Goal: Task Accomplishment & Management: Manage account settings

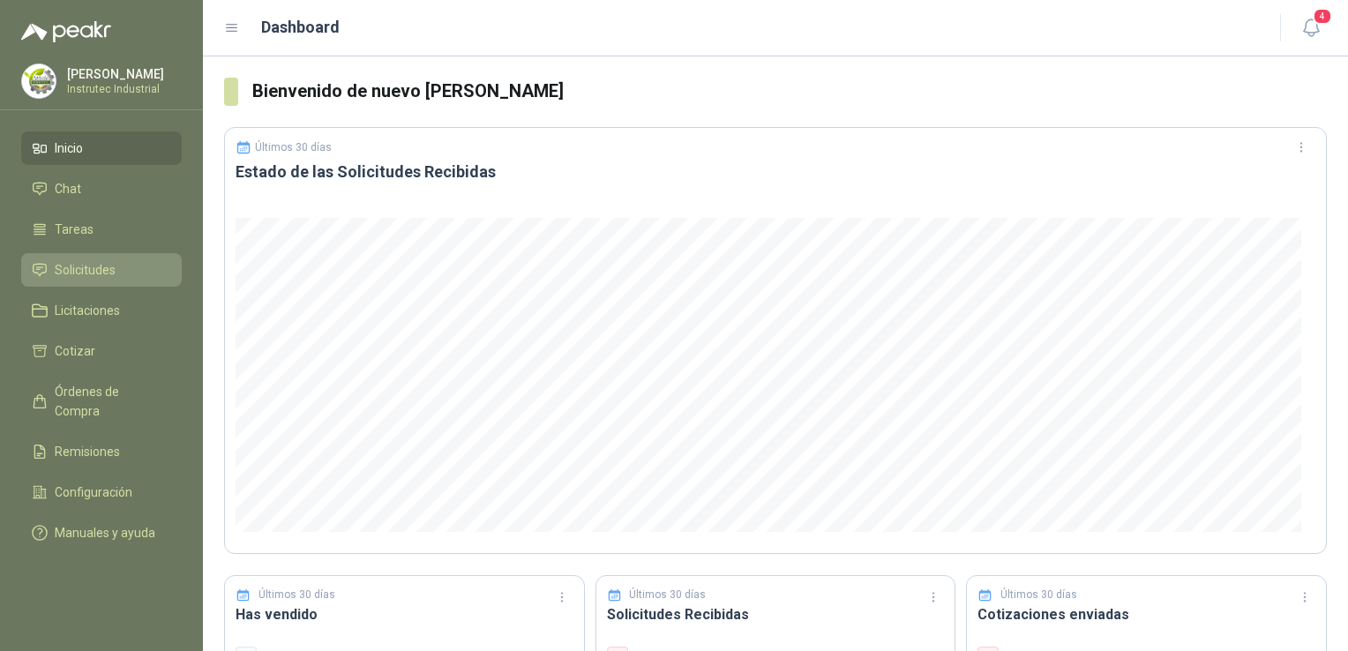
click at [100, 272] on span "Solicitudes" at bounding box center [85, 269] width 61 height 19
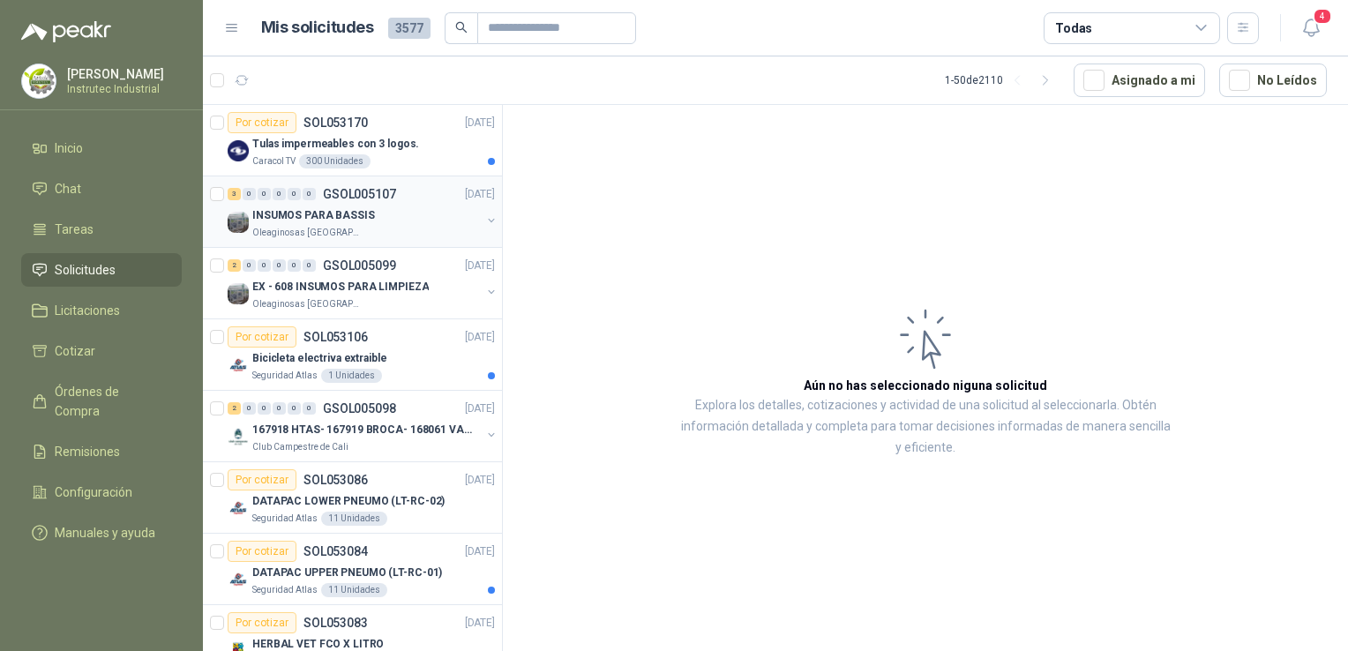
click at [395, 216] on div "INSUMOS PARA BASSIS" at bounding box center [366, 215] width 228 height 21
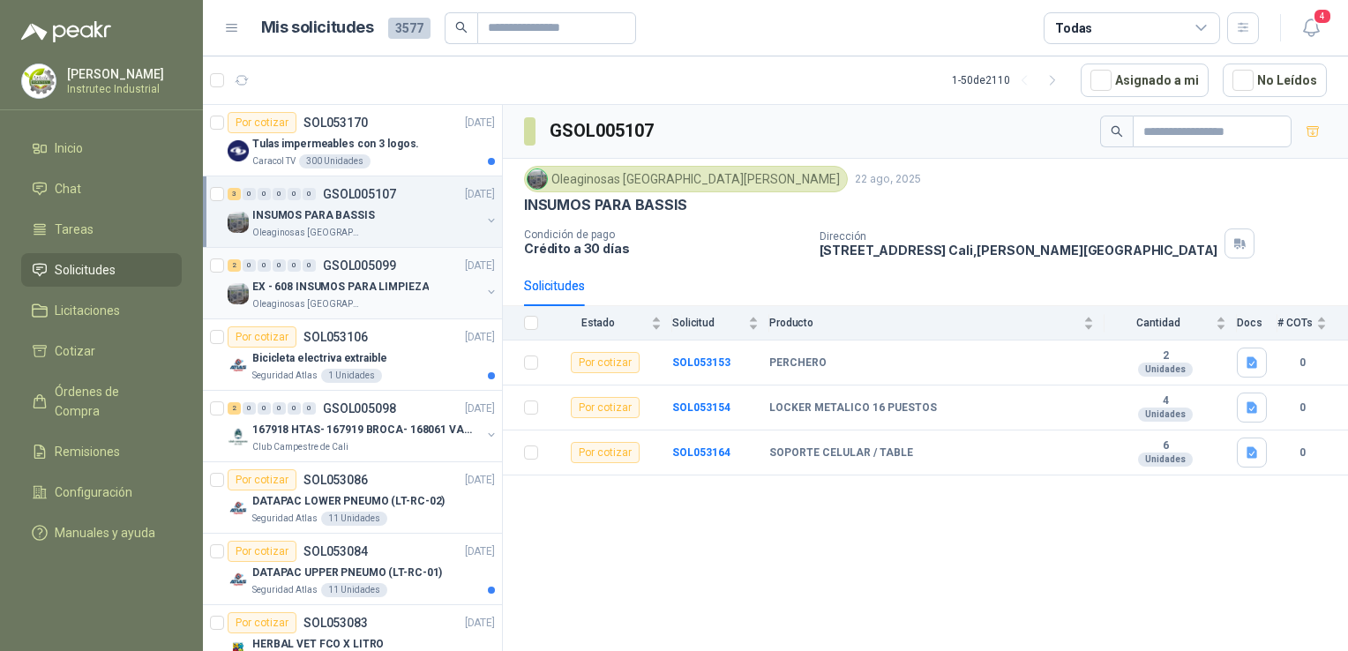
click at [402, 318] on div "2 0 0 0 0 0 GSOL005099 [DATE] EX - 608 INSUMOS PARA LIMPIEZA Oleaginosas [GEOGR…" at bounding box center [352, 283] width 299 height 71
click at [414, 362] on div "Bicicleta electriva extraible" at bounding box center [373, 357] width 243 height 21
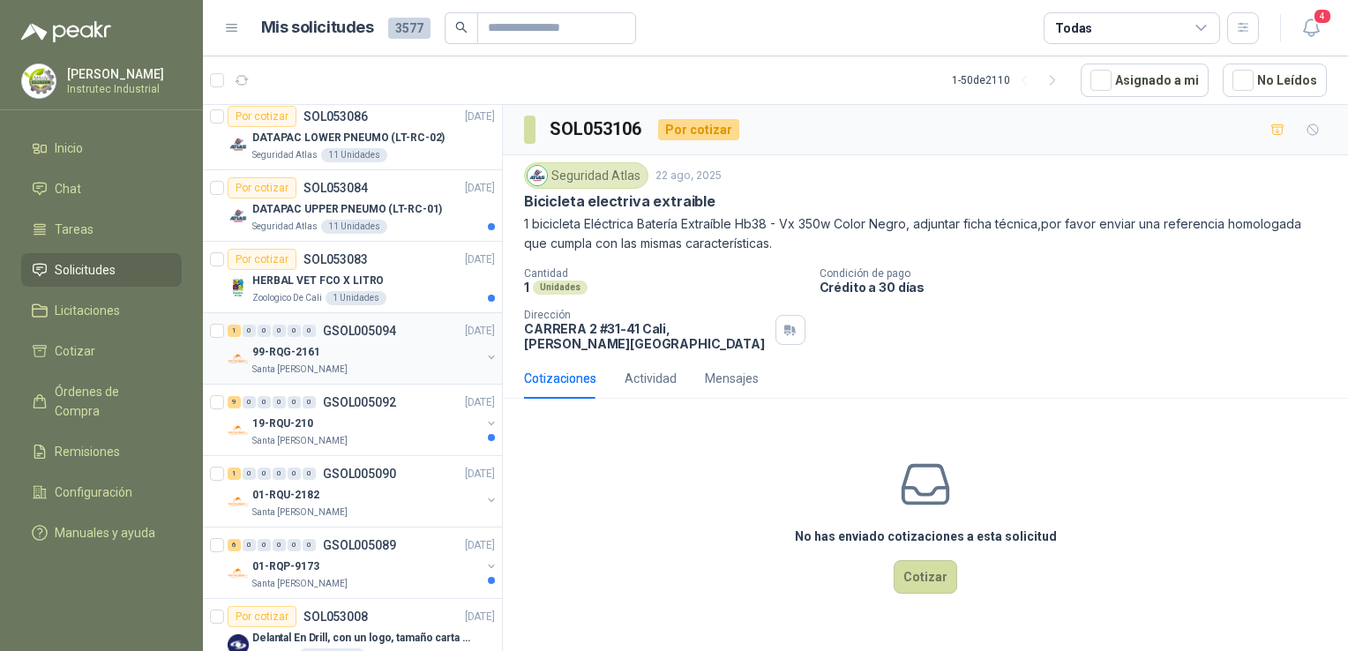
scroll to position [353, 0]
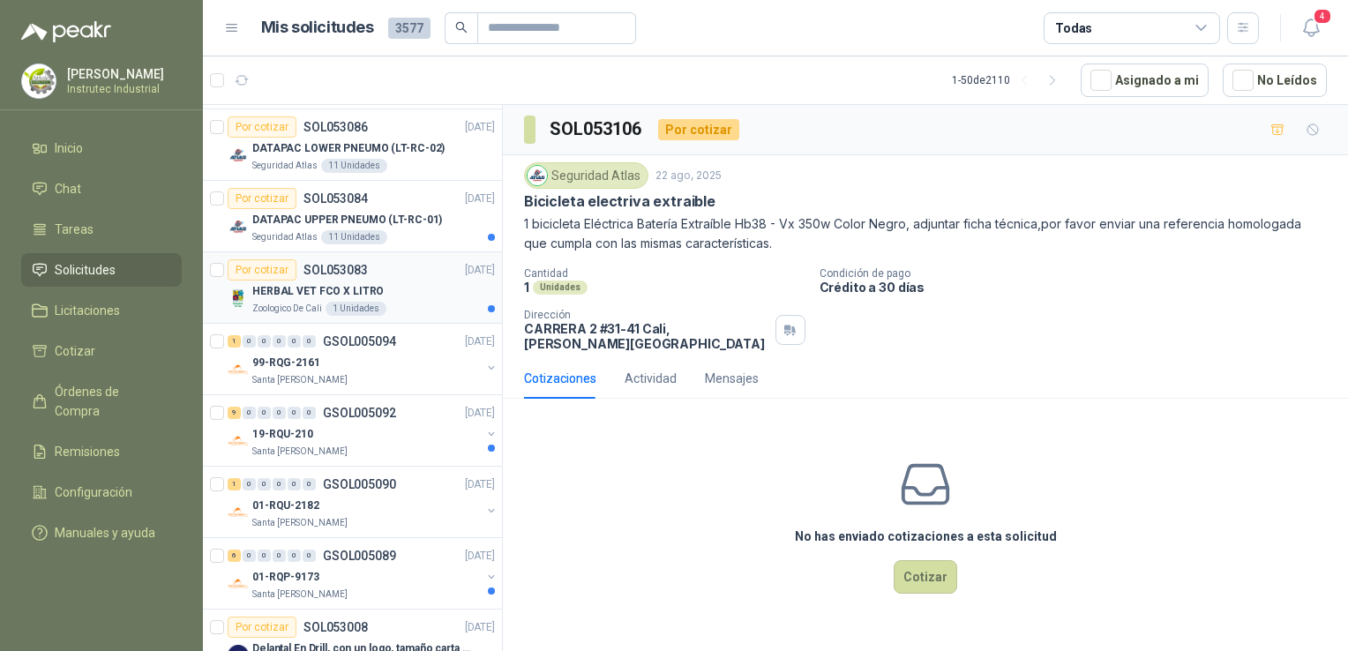
click at [380, 263] on div "Por cotizar SOL053083 [DATE]" at bounding box center [361, 269] width 267 height 21
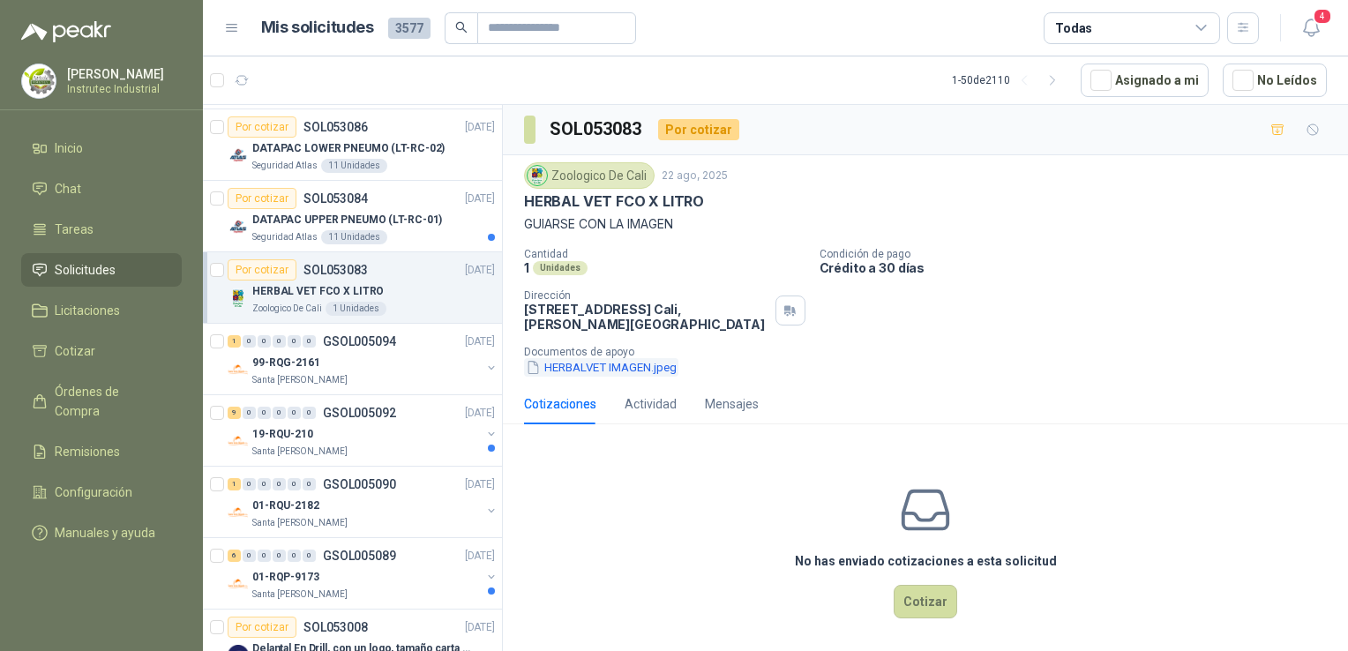
click at [586, 362] on button "HERBALVET IMAGEN.jpeg" at bounding box center [601, 367] width 154 height 19
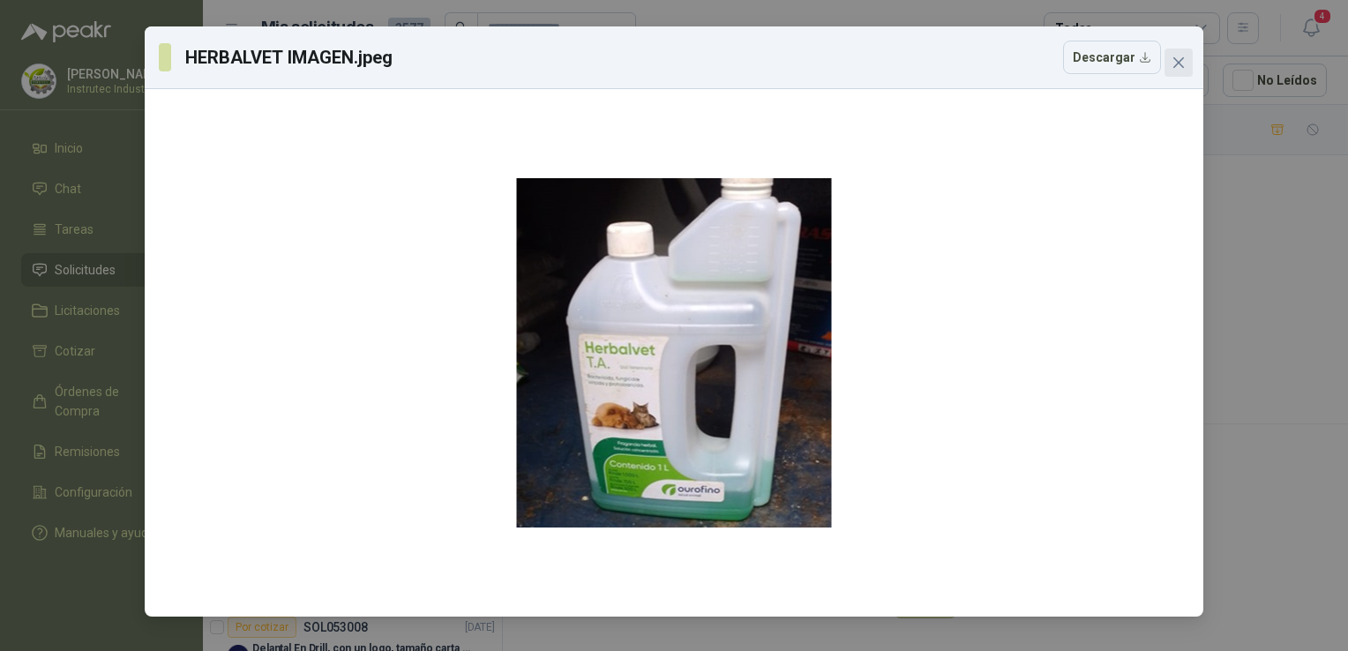
drag, startPoint x: 1189, startPoint y: 58, endPoint x: 1191, endPoint y: 46, distance: 12.5
click at [1189, 51] on button "Close" at bounding box center [1178, 63] width 28 height 28
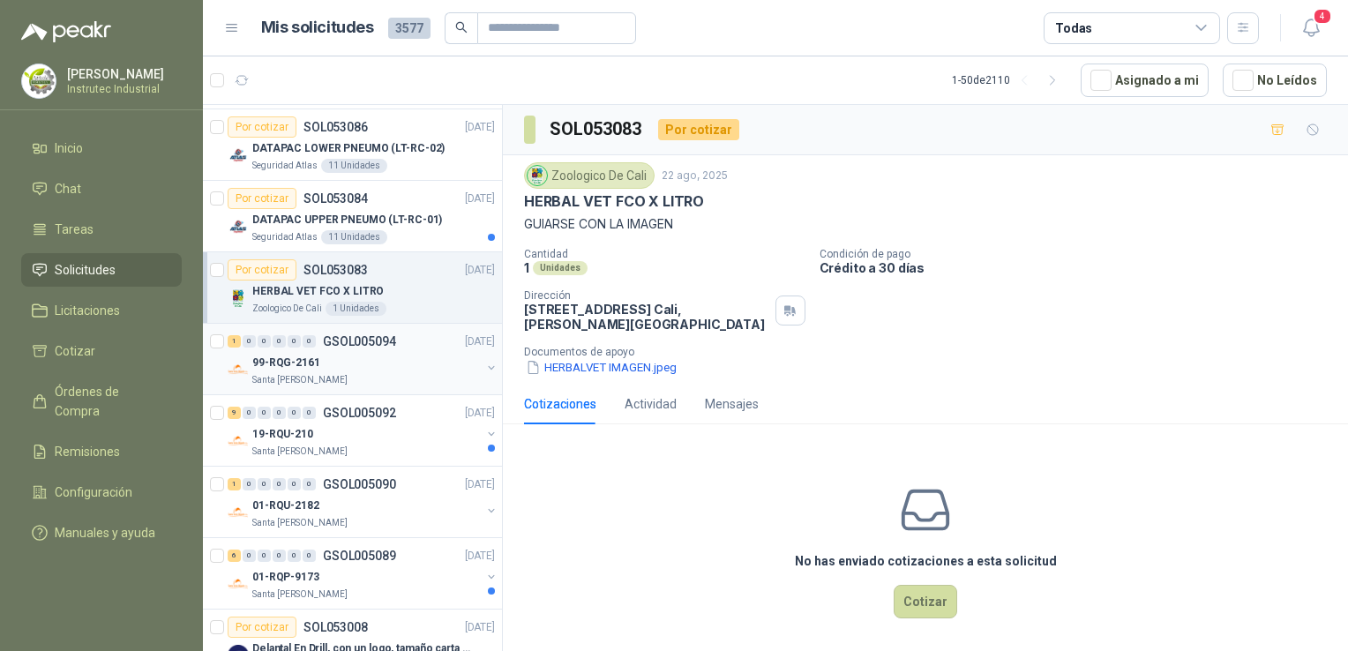
click at [385, 363] on div "99-RQG-2161" at bounding box center [366, 362] width 228 height 21
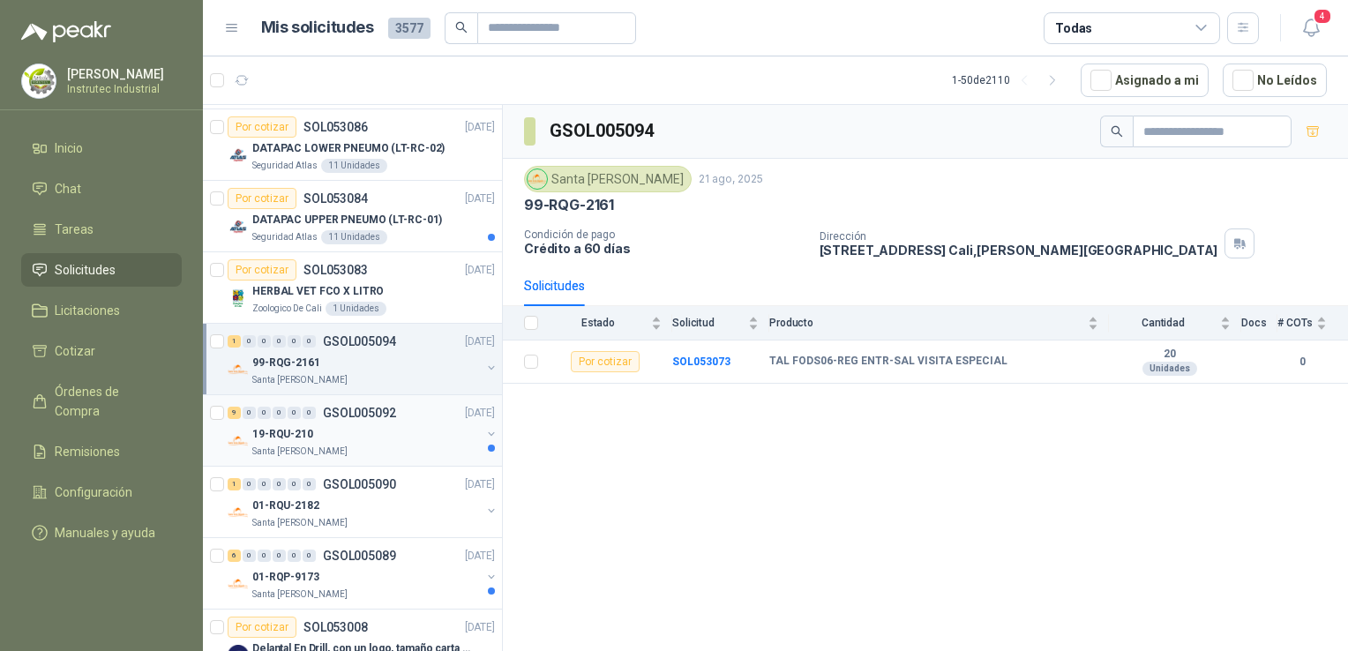
click at [357, 431] on div "19-RQU-210" at bounding box center [366, 433] width 228 height 21
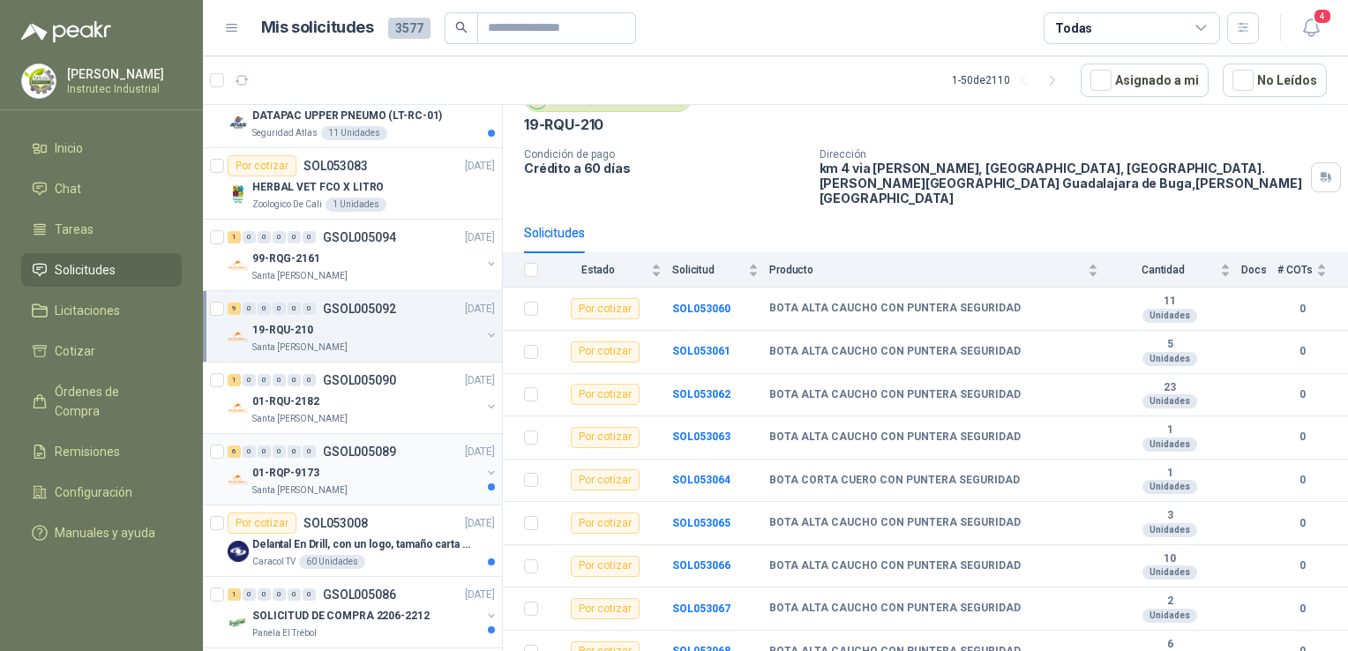
scroll to position [529, 0]
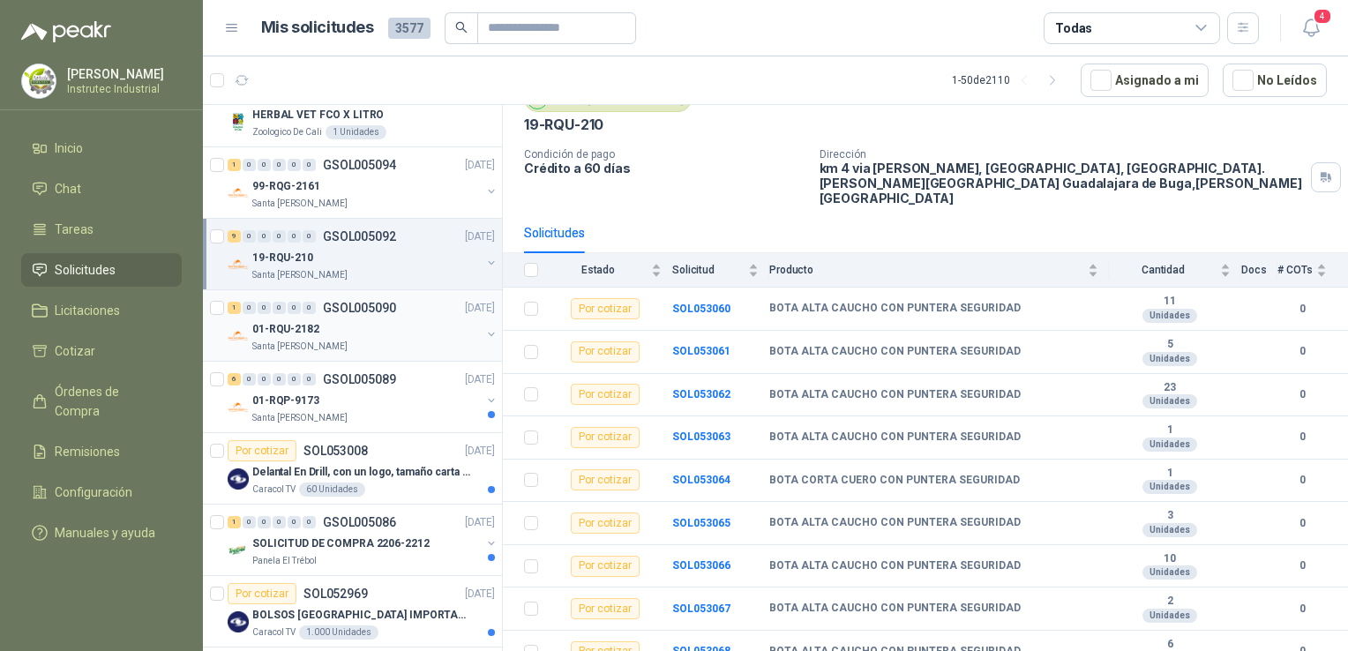
click at [365, 329] on div "01-RQU-2182" at bounding box center [366, 328] width 228 height 21
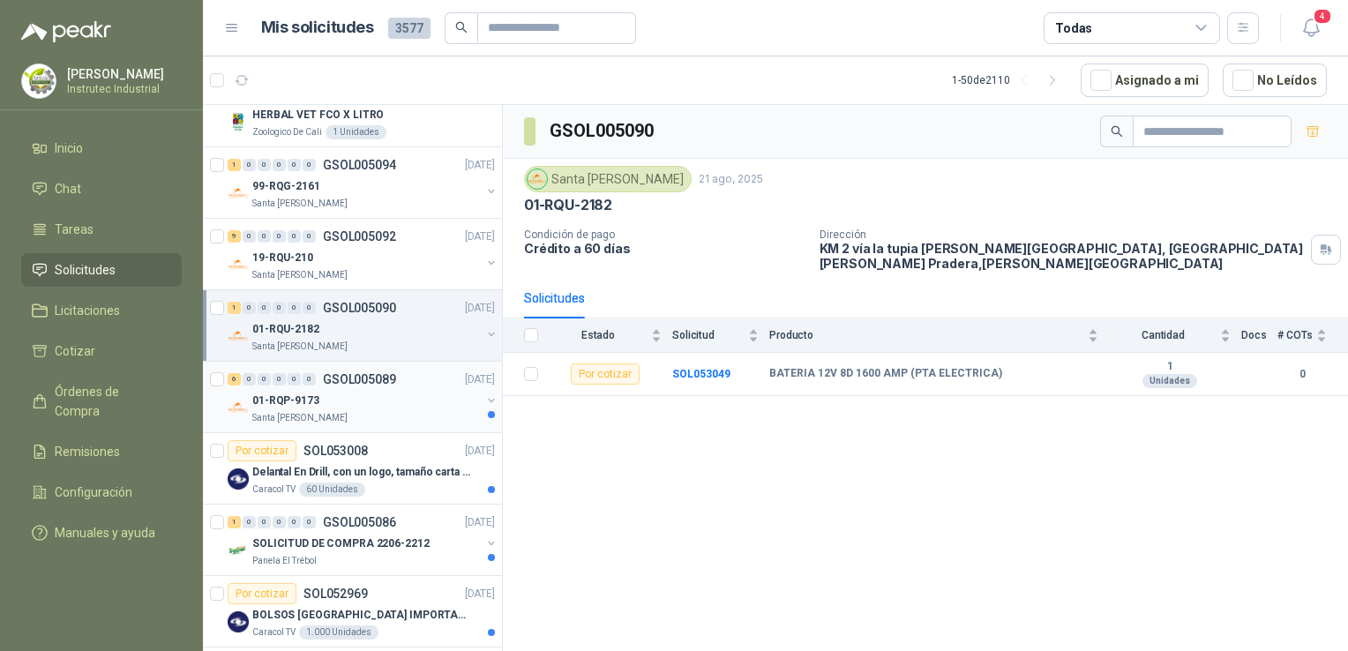
click at [395, 417] on div "Santa [PERSON_NAME]" at bounding box center [366, 418] width 228 height 14
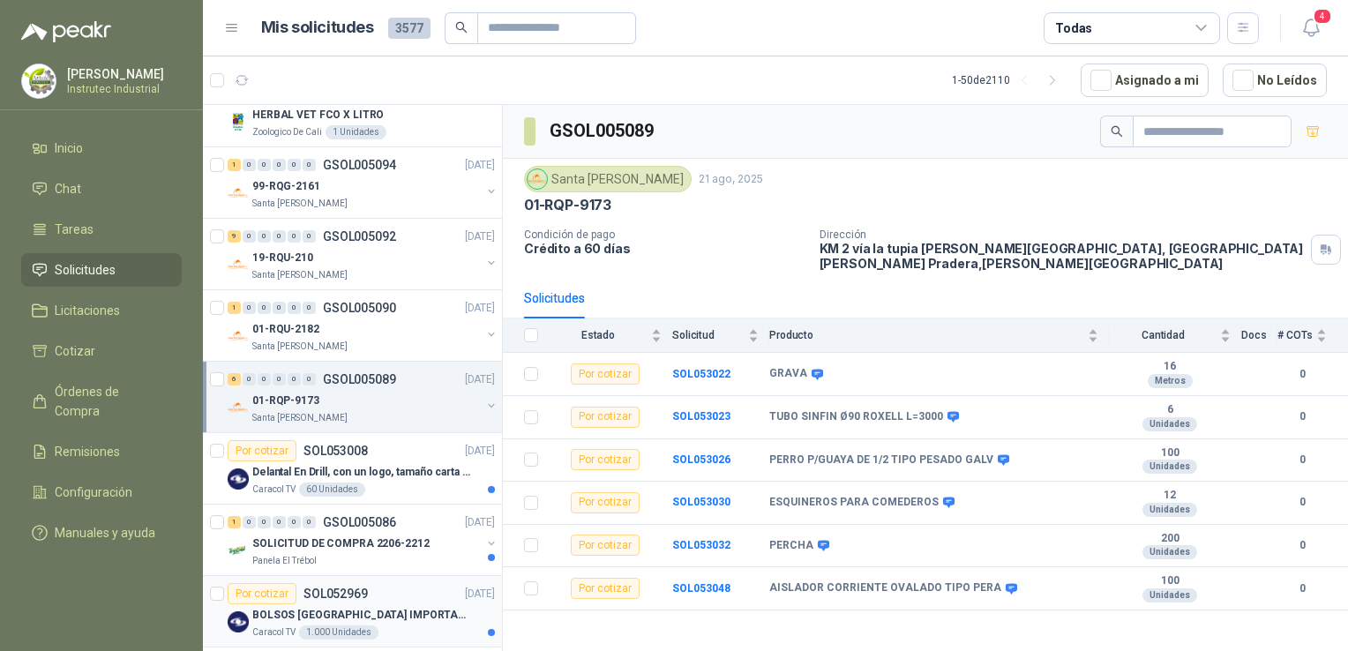
scroll to position [706, 0]
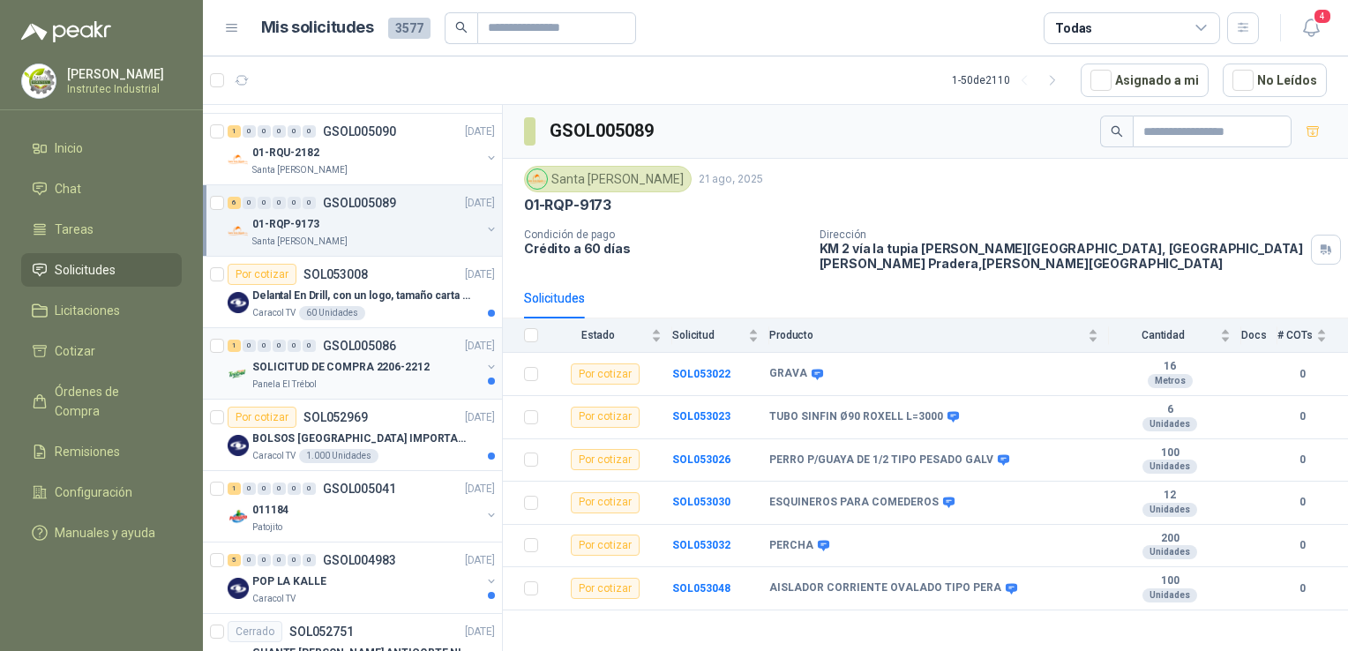
click at [398, 377] on div "Panela El Trébol" at bounding box center [366, 384] width 228 height 14
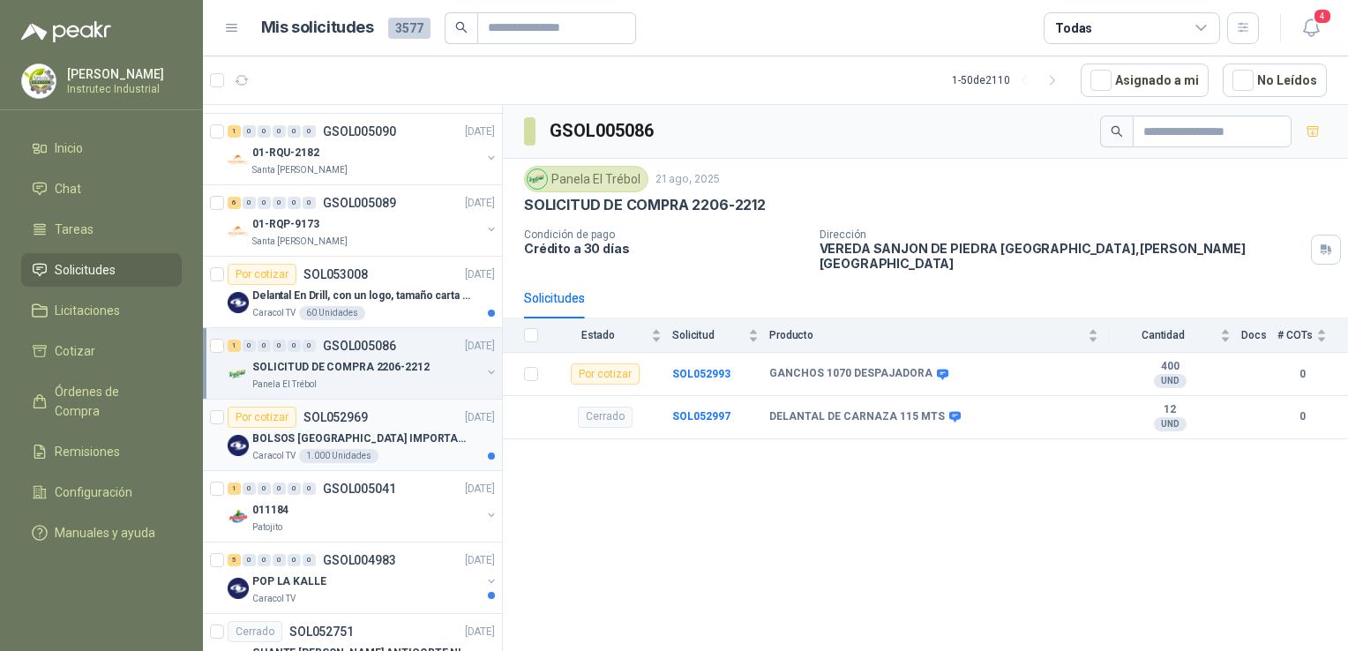
scroll to position [882, 0]
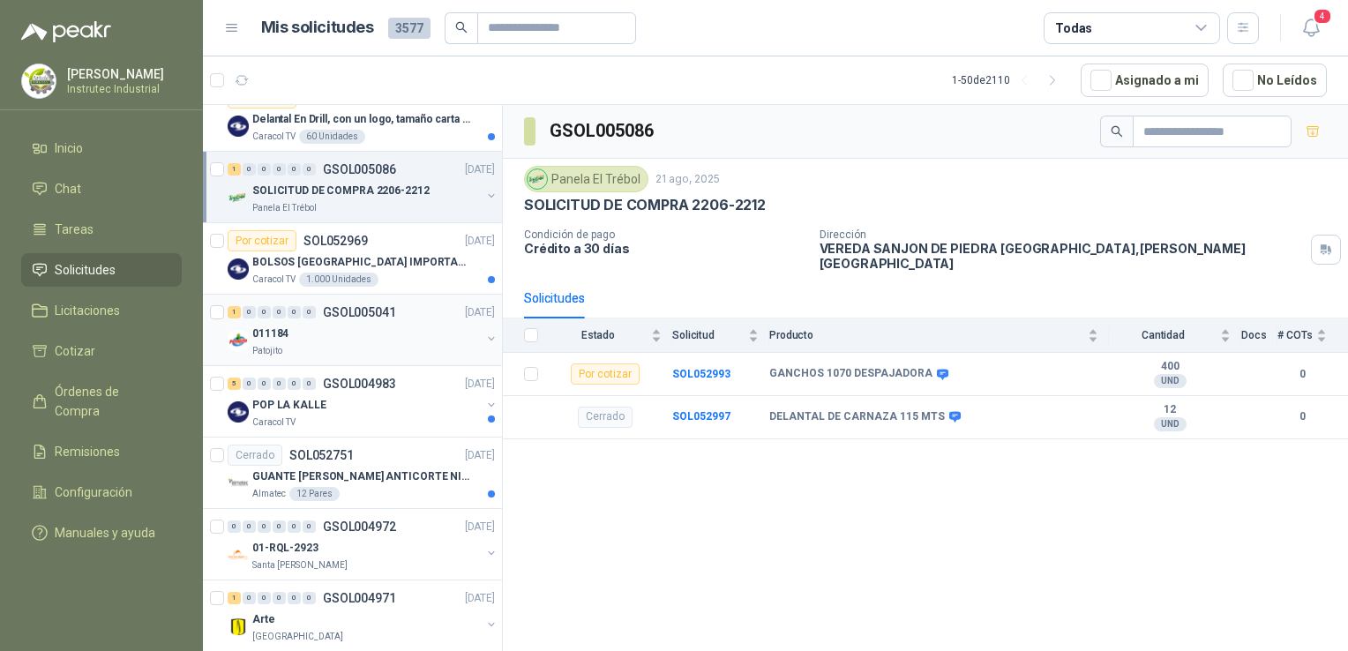
click at [411, 337] on div "011184" at bounding box center [366, 333] width 228 height 21
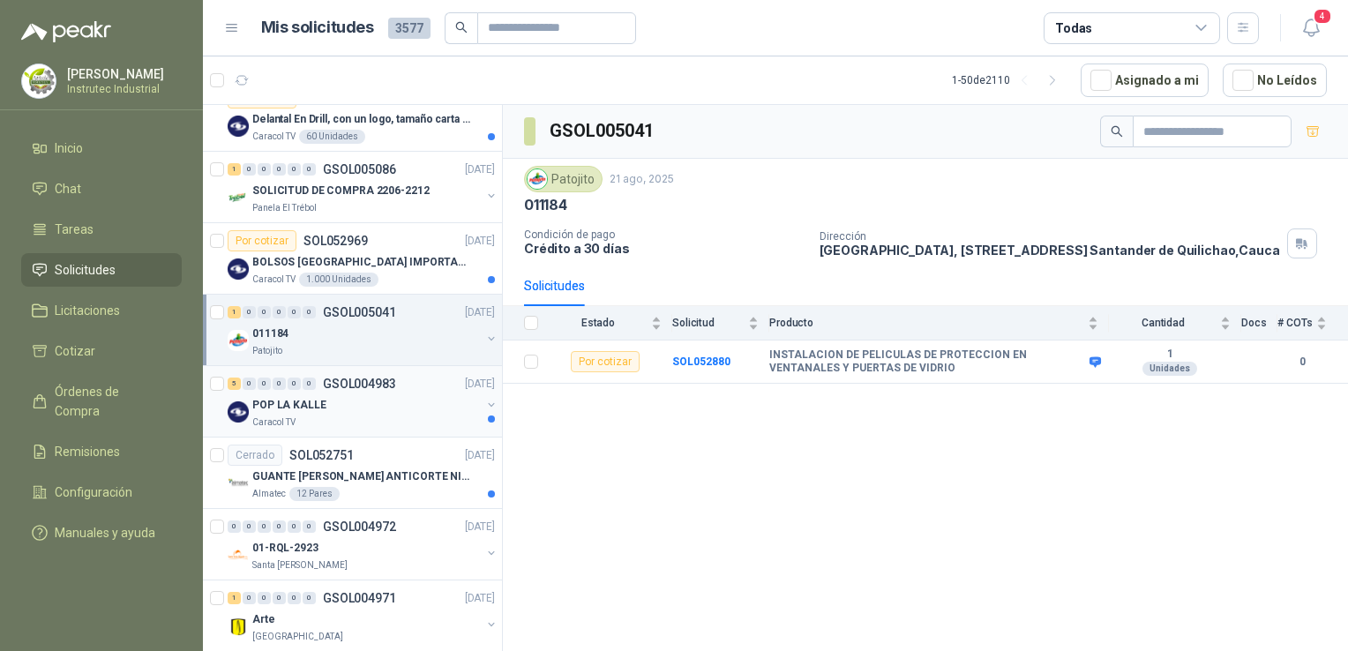
click at [400, 407] on div "POP LA KALLE" at bounding box center [366, 404] width 228 height 21
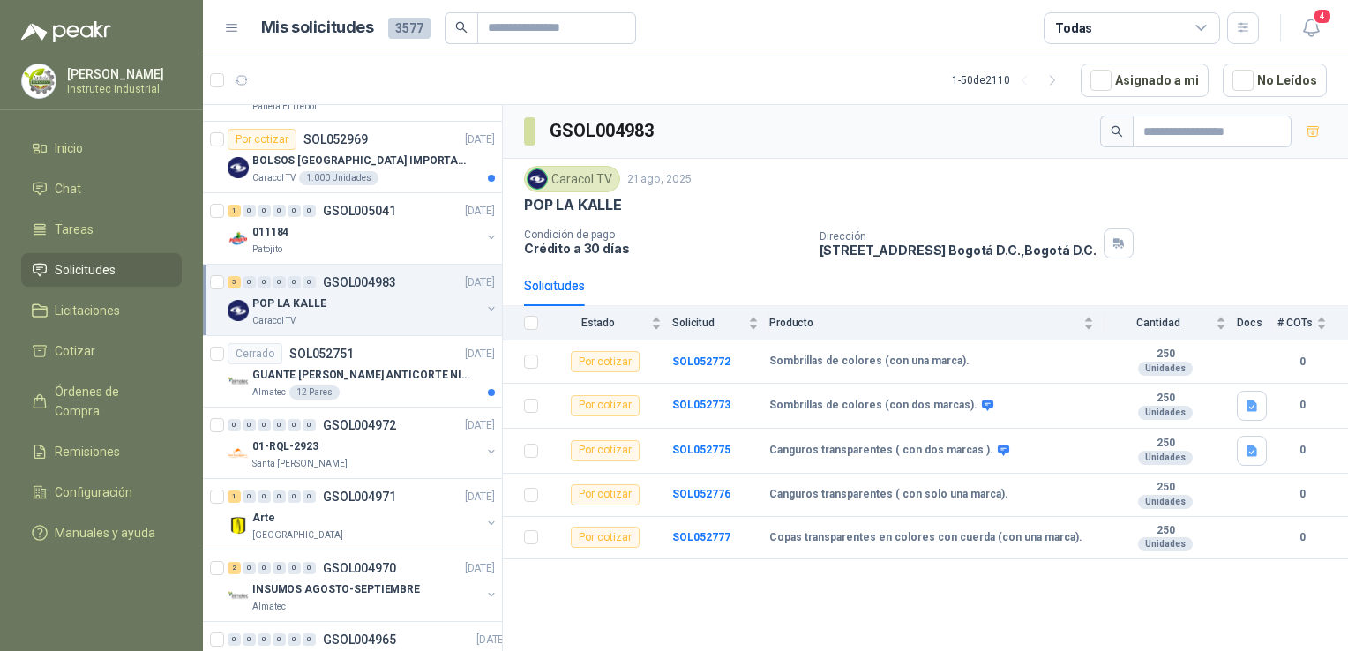
scroll to position [1058, 0]
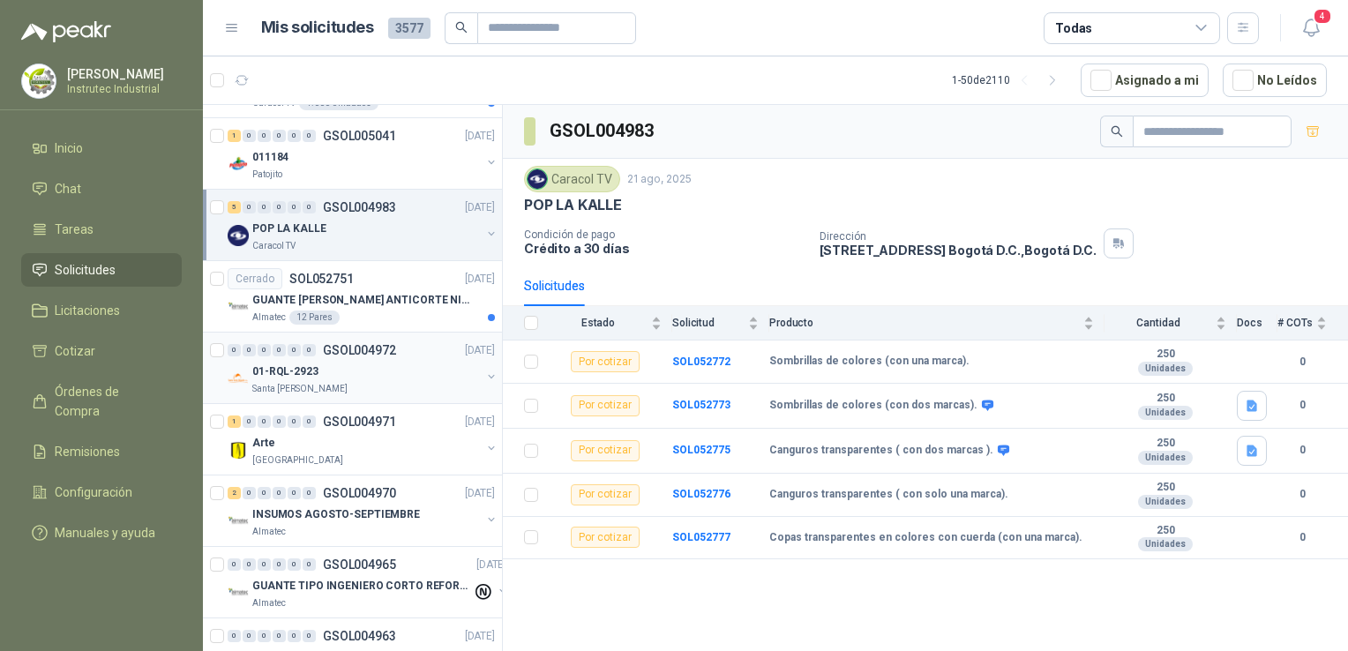
click at [397, 373] on div "01-RQL-2923" at bounding box center [366, 371] width 228 height 21
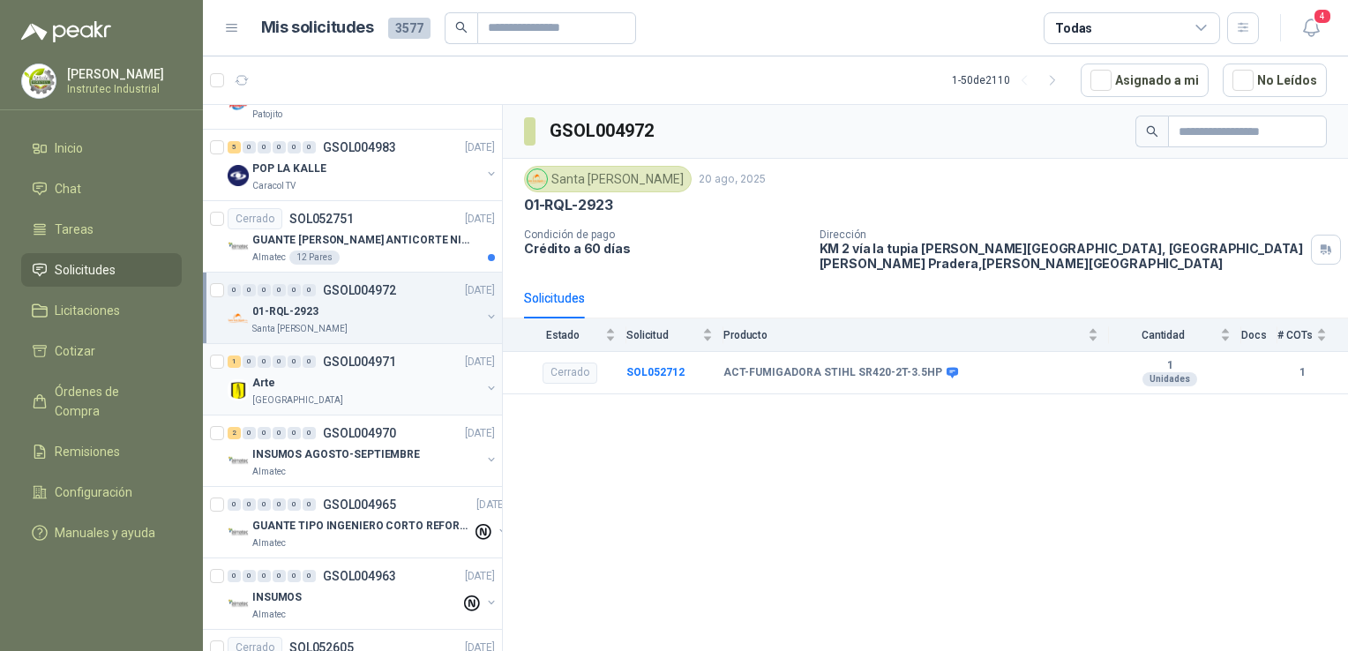
scroll to position [1147, 0]
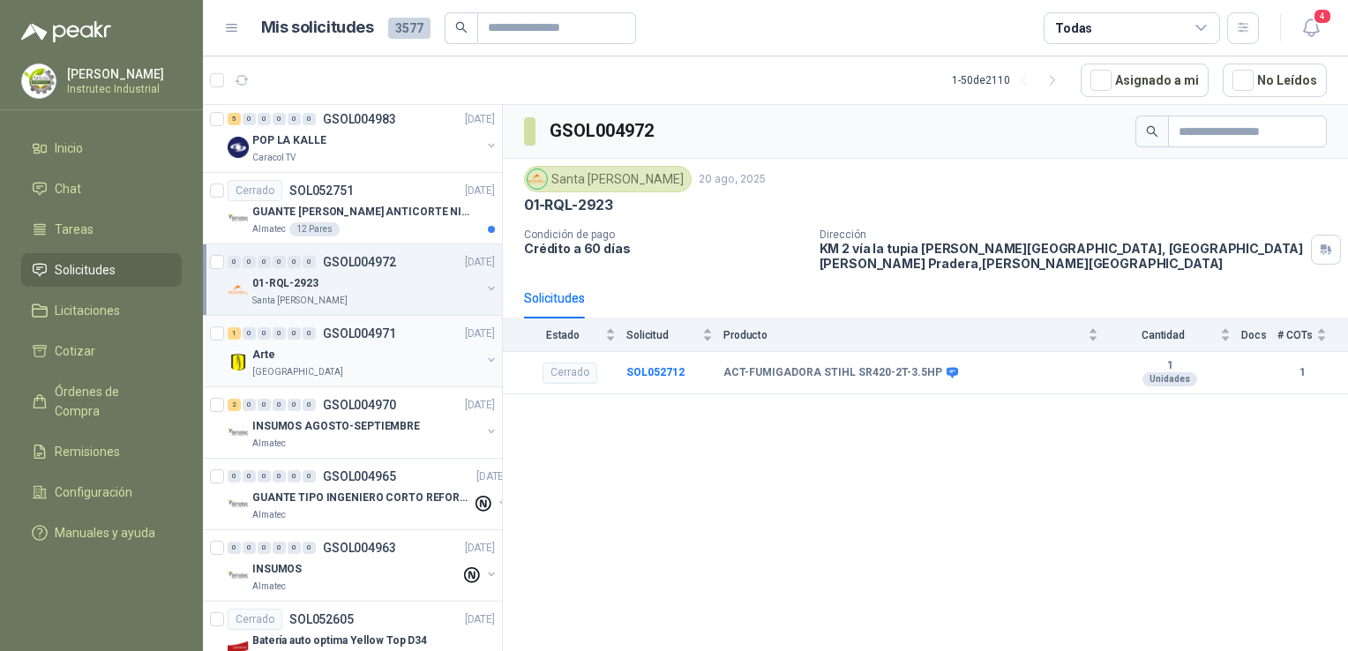
click at [395, 377] on div "1 0 0 0 0 0 GSOL004971 [DATE] Arte [GEOGRAPHIC_DATA]" at bounding box center [352, 351] width 299 height 71
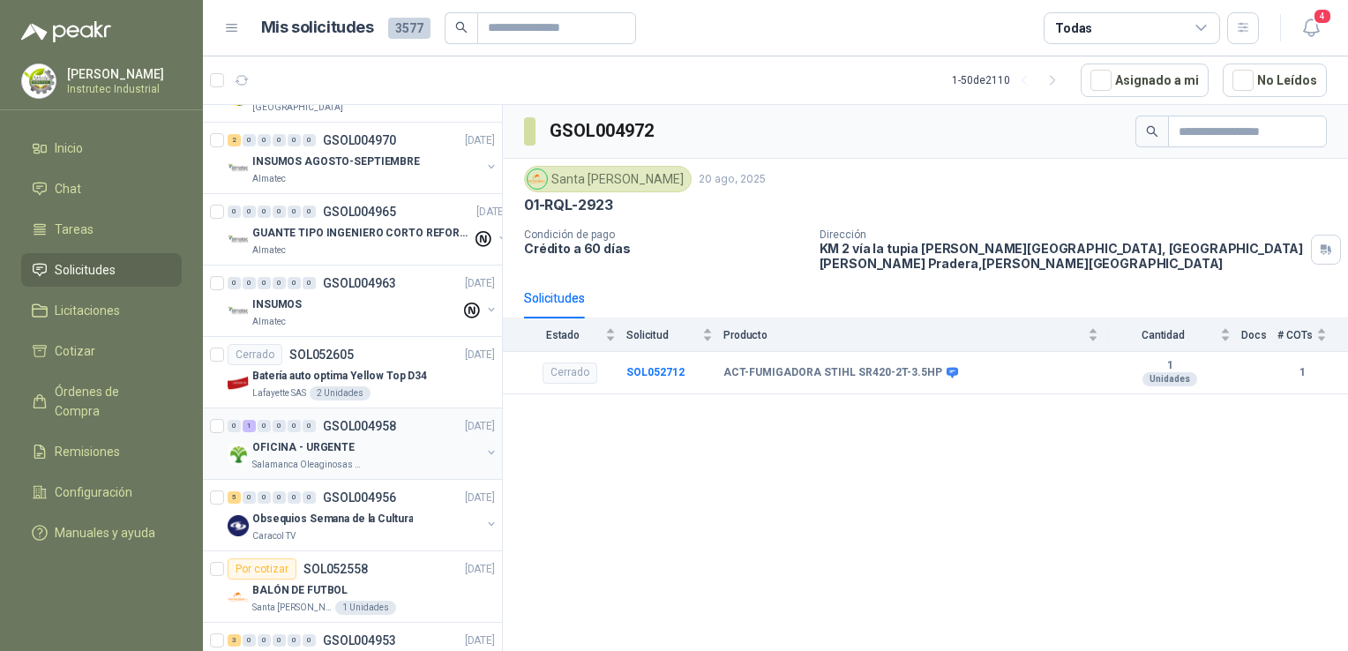
click at [377, 458] on div "Salamanca Oleaginosas SAS" at bounding box center [366, 465] width 228 height 14
